Goal: Transaction & Acquisition: Purchase product/service

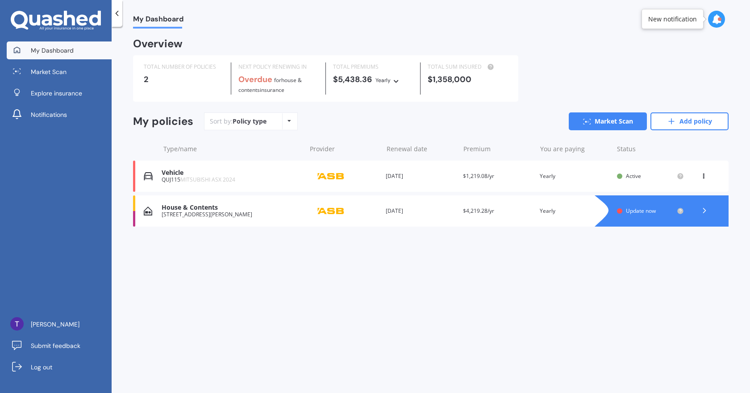
click at [209, 216] on div "[STREET_ADDRESS][PERSON_NAME]" at bounding box center [232, 215] width 140 height 6
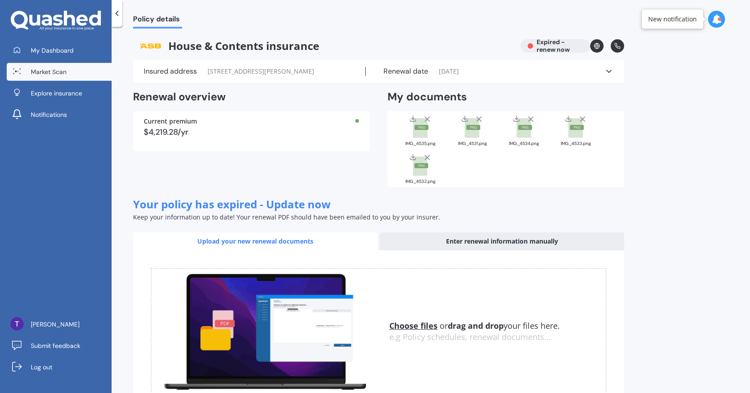
click at [39, 69] on span "Market Scan" at bounding box center [49, 71] width 36 height 9
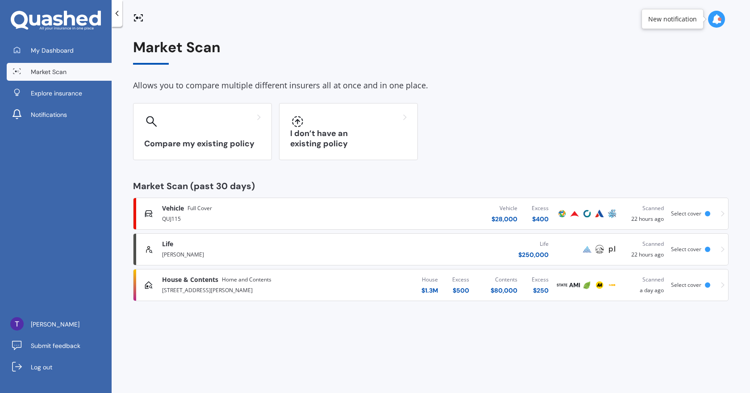
click at [707, 250] on div at bounding box center [707, 249] width 5 height 5
click at [684, 287] on span "Select cover" at bounding box center [686, 285] width 30 height 8
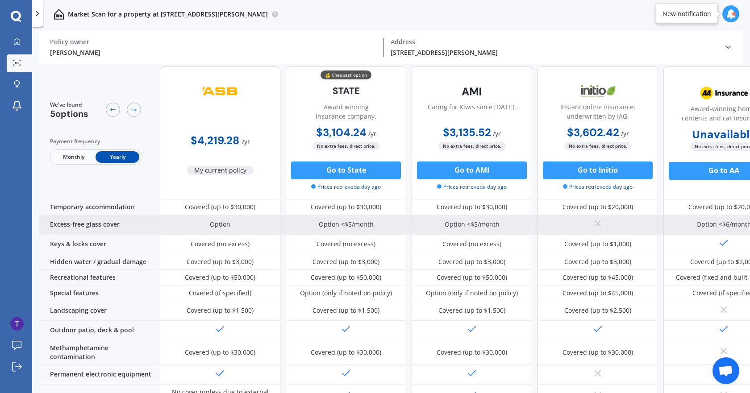
scroll to position [89, 0]
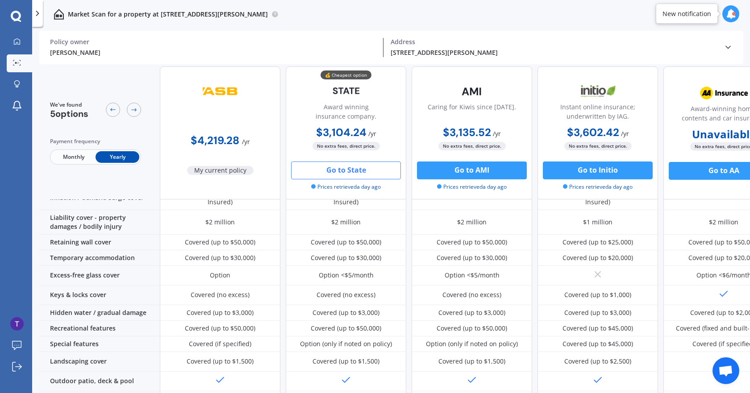
click at [339, 174] on button "Go to State" at bounding box center [346, 171] width 110 height 18
